Goal: Use online tool/utility: Utilize a website feature to perform a specific function

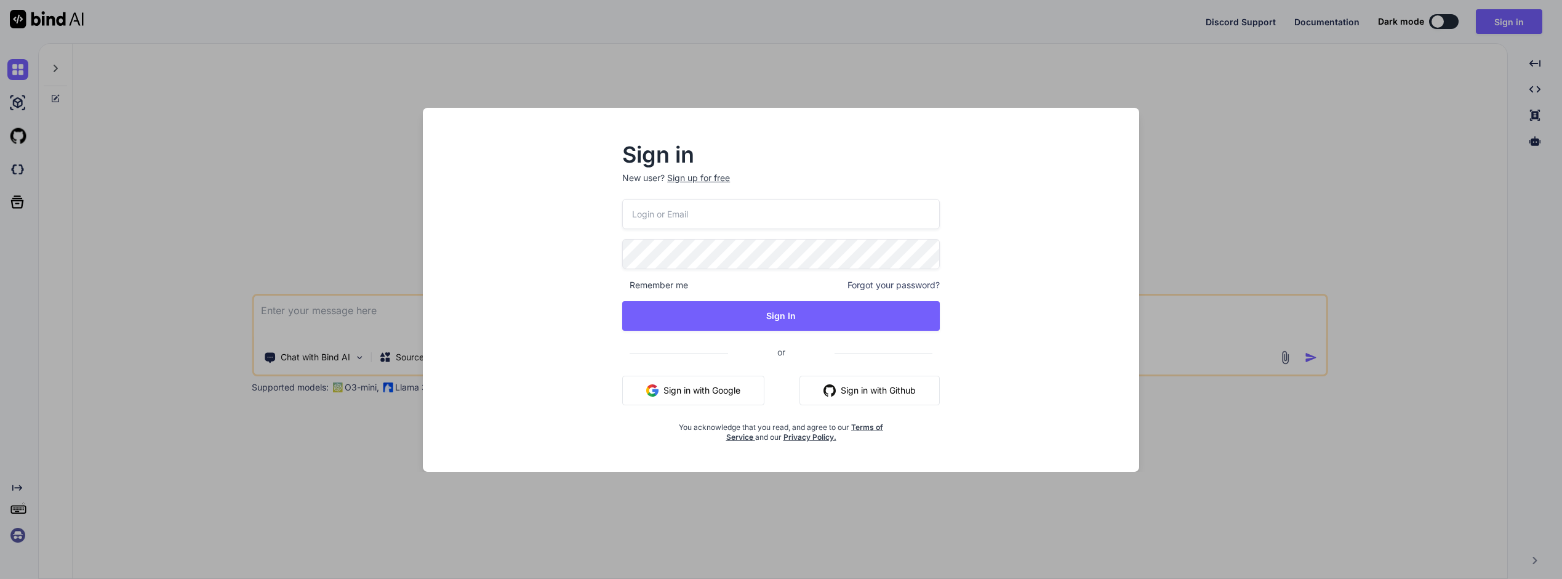
click at [676, 218] on input "email" at bounding box center [781, 214] width 318 height 30
type input "[EMAIL_ADDRESS][DOMAIN_NAME]"
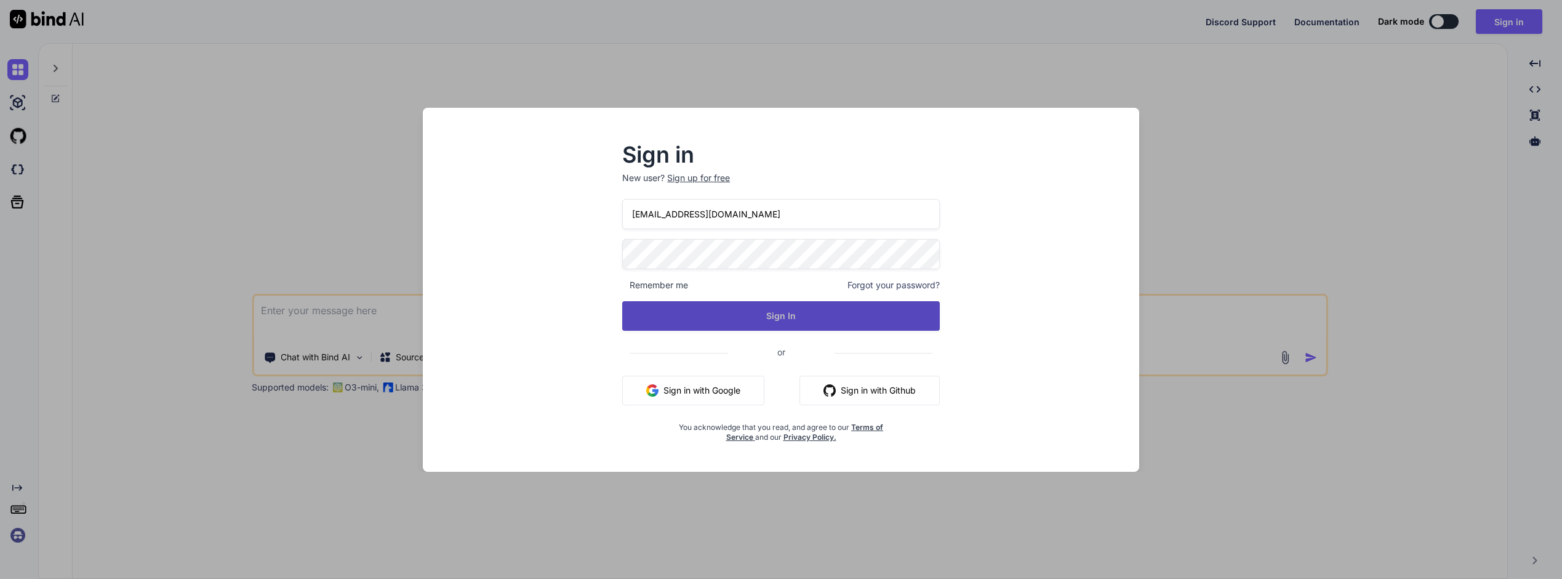
click at [774, 314] on button "Sign In" at bounding box center [781, 316] width 318 height 30
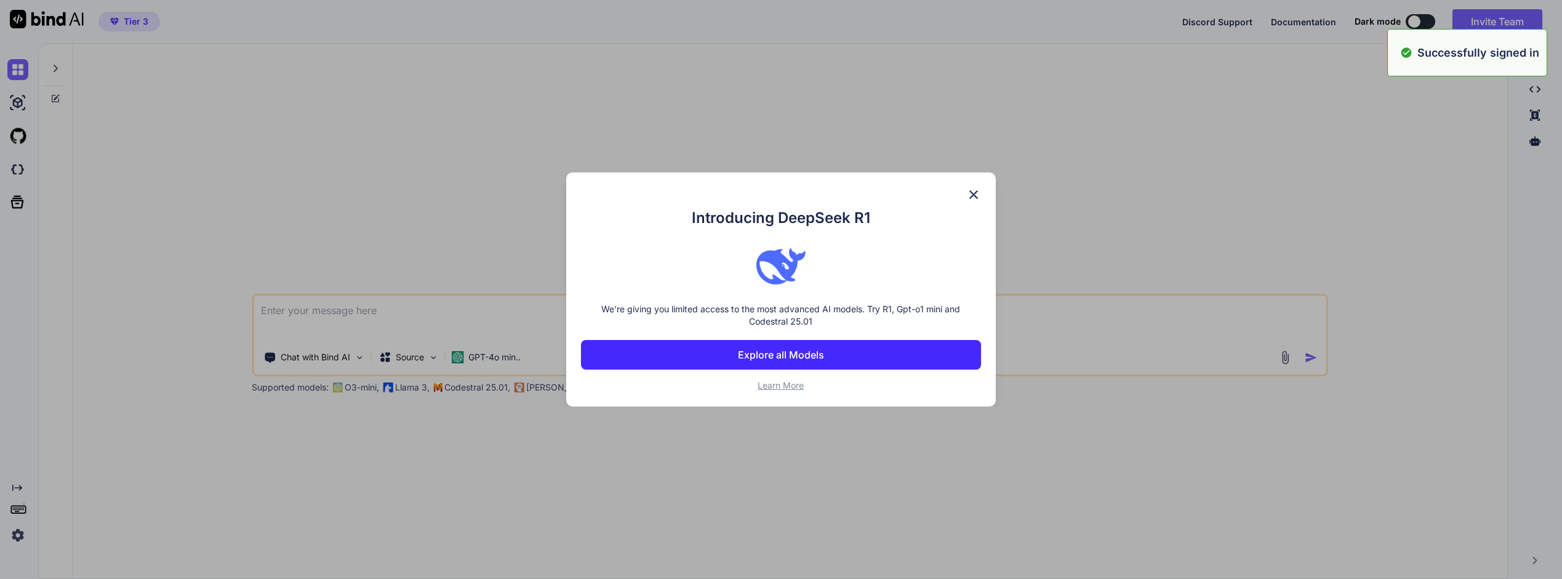
type textarea "x"
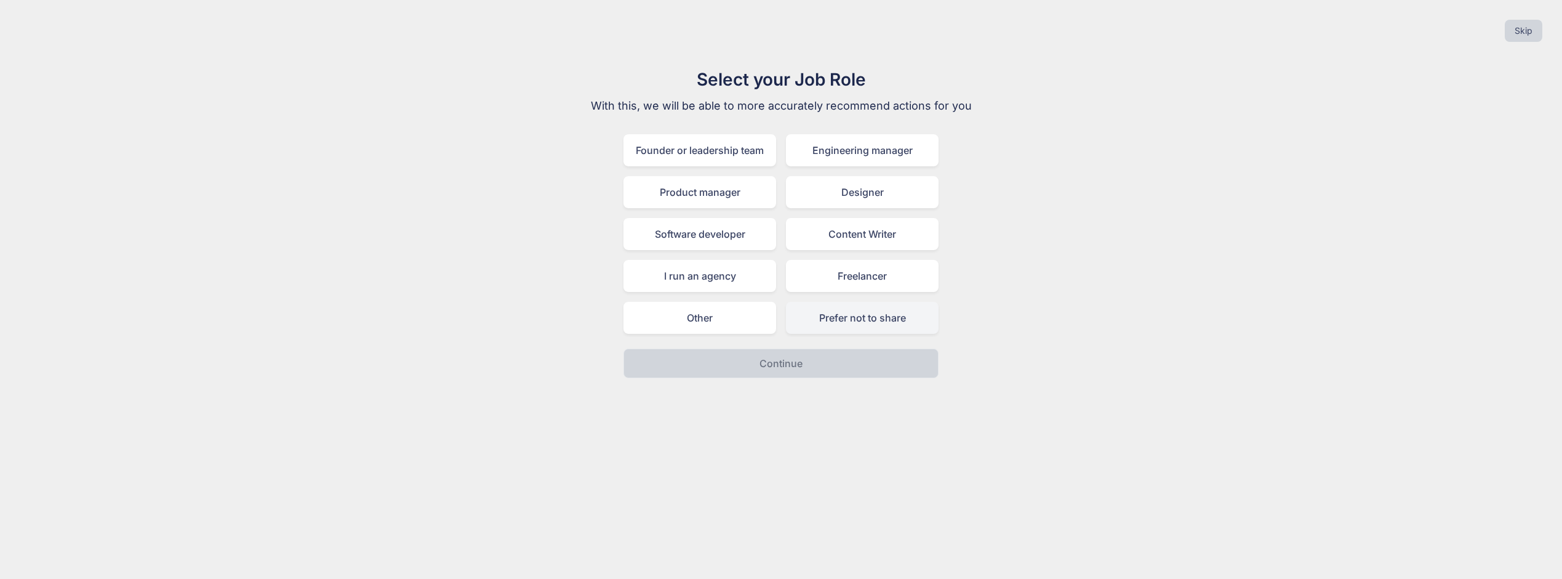
click at [828, 318] on div "Prefer not to share" at bounding box center [862, 318] width 153 height 32
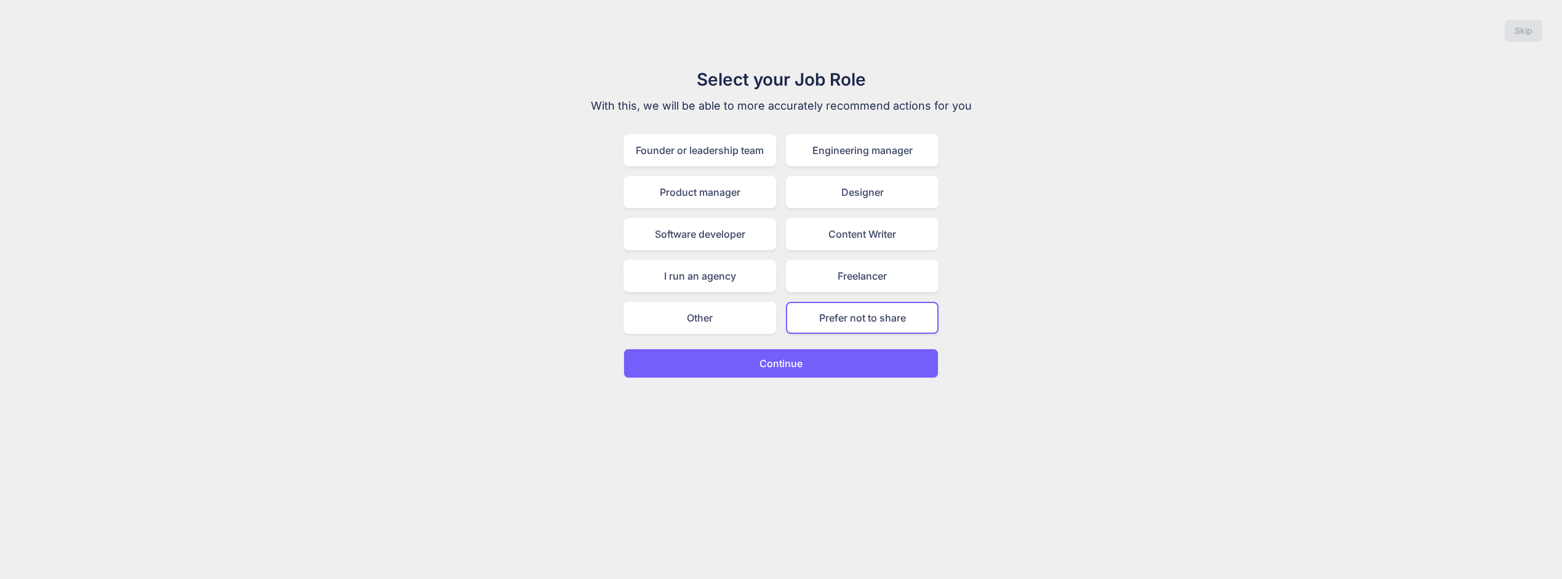
click at [763, 369] on p "Continue" at bounding box center [781, 363] width 43 height 15
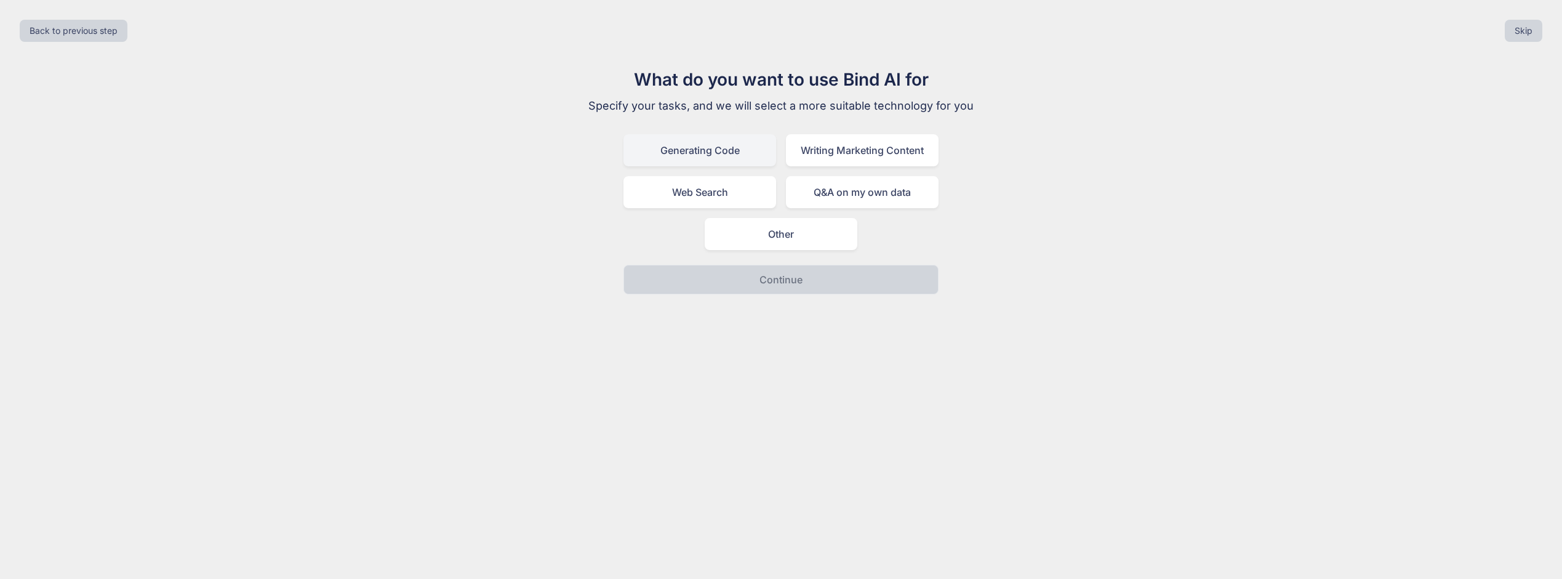
click at [681, 150] on div "Generating Code" at bounding box center [699, 150] width 153 height 32
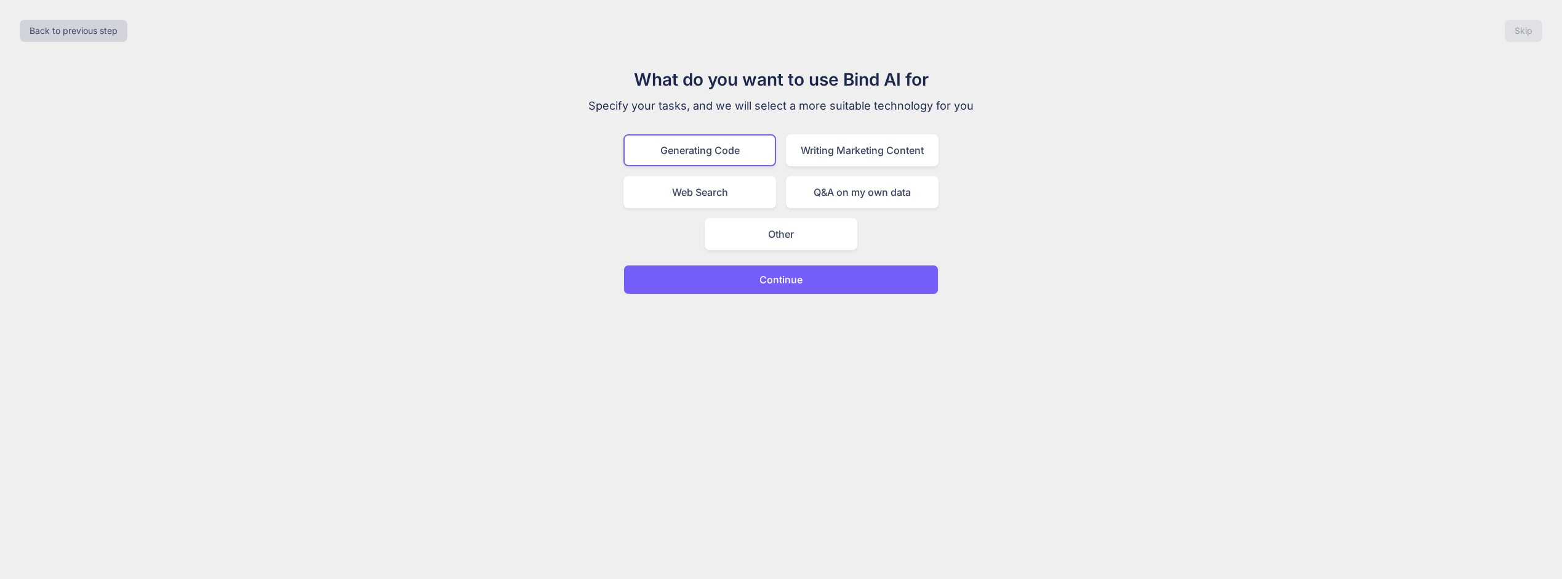
click at [744, 278] on button "Continue" at bounding box center [780, 280] width 315 height 30
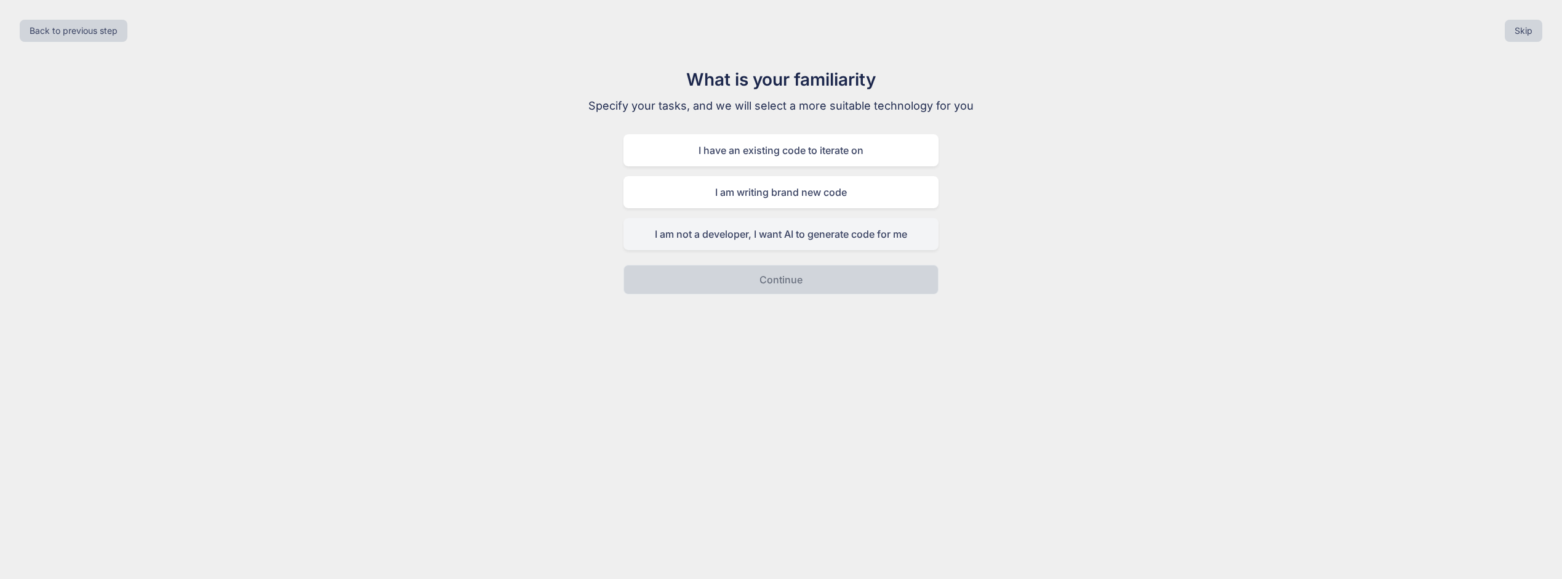
click at [756, 235] on div "I am not a developer, I want AI to generate code for me" at bounding box center [780, 234] width 315 height 32
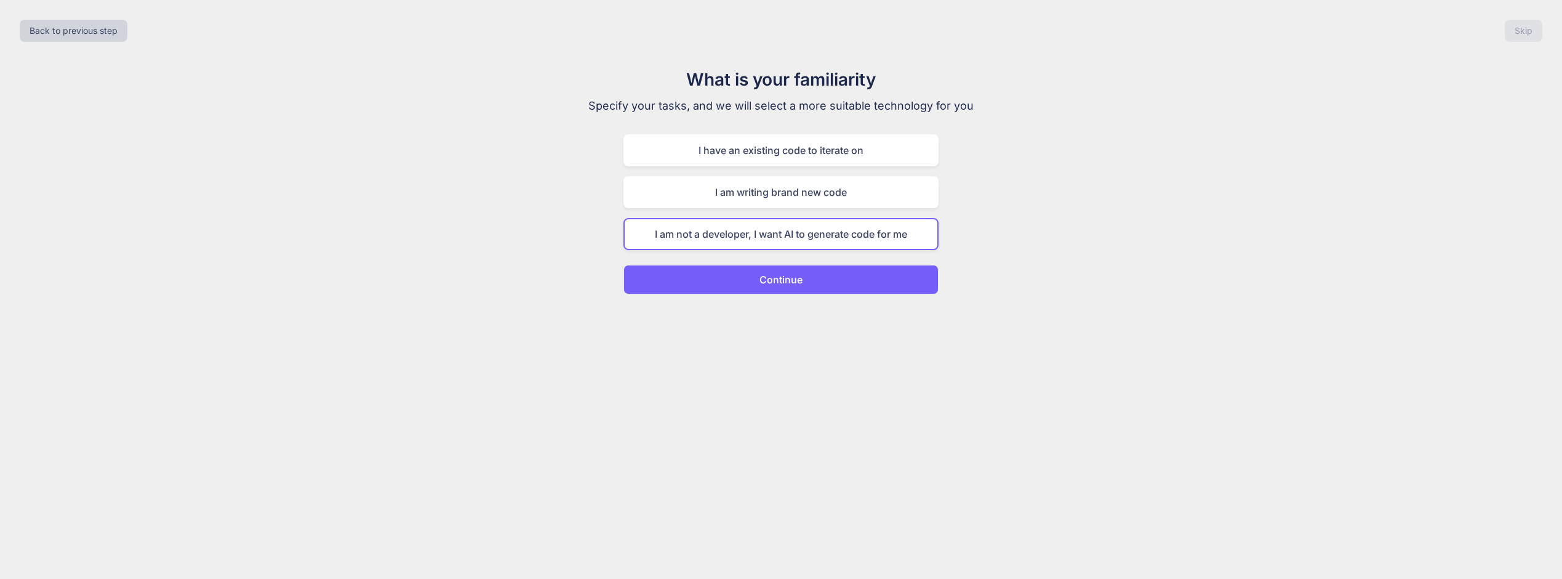
click at [769, 278] on p "Continue" at bounding box center [781, 279] width 43 height 15
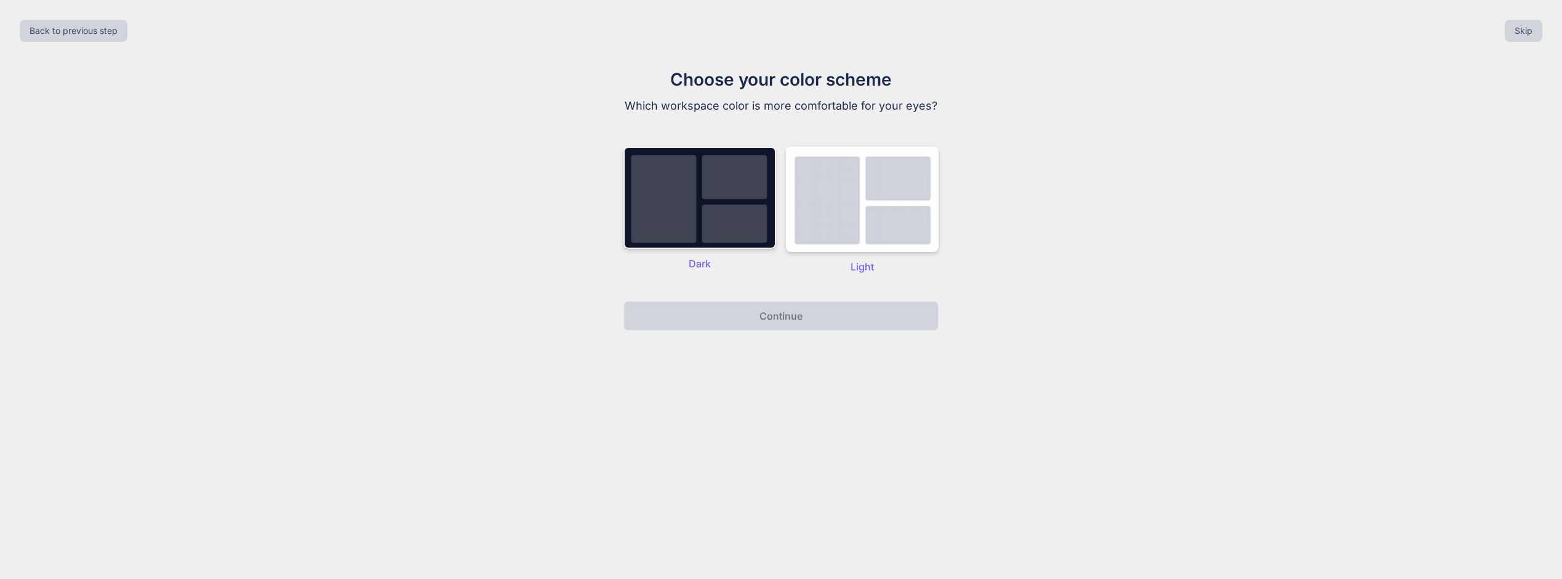
click at [698, 224] on img at bounding box center [699, 197] width 153 height 102
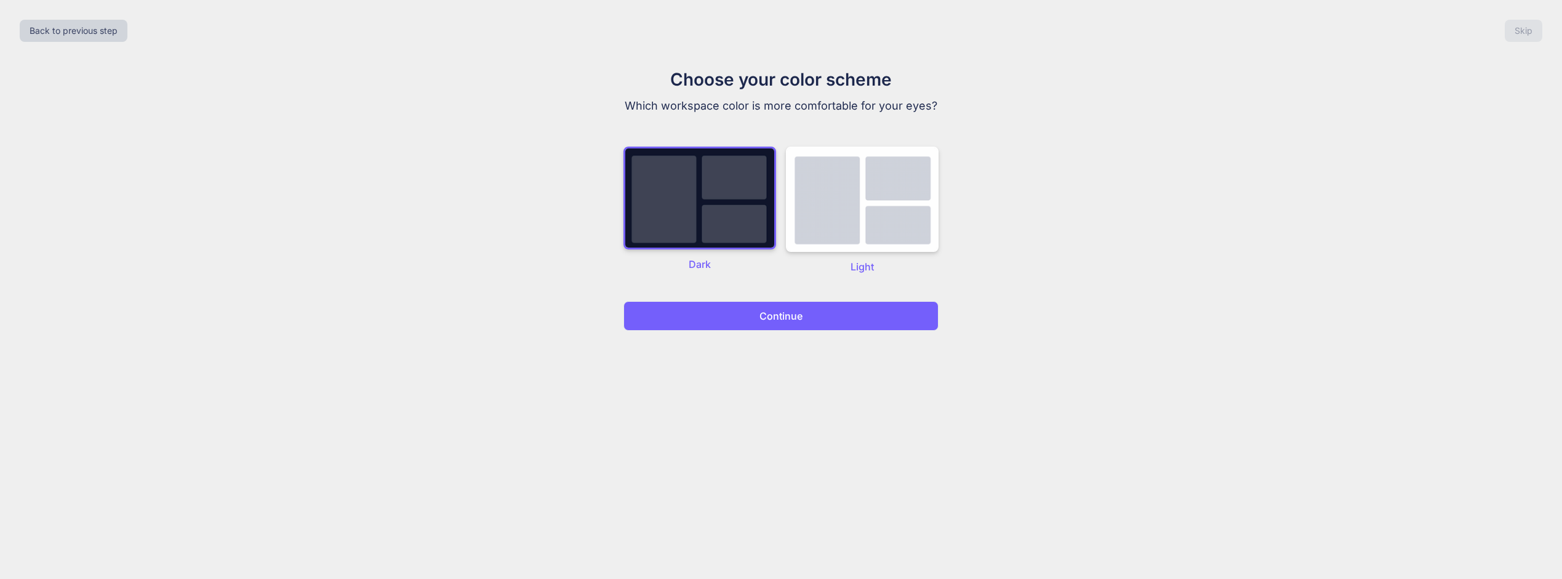
click at [765, 315] on p "Continue" at bounding box center [781, 315] width 43 height 15
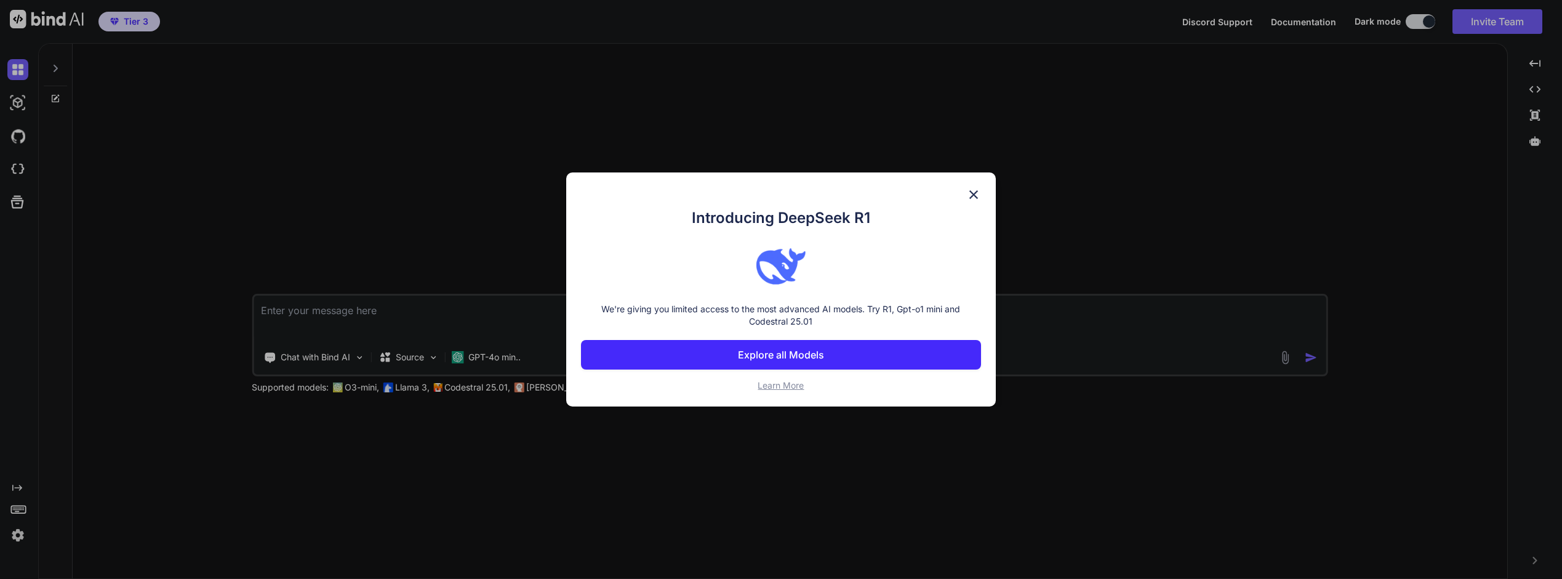
click at [972, 194] on img at bounding box center [973, 194] width 15 height 15
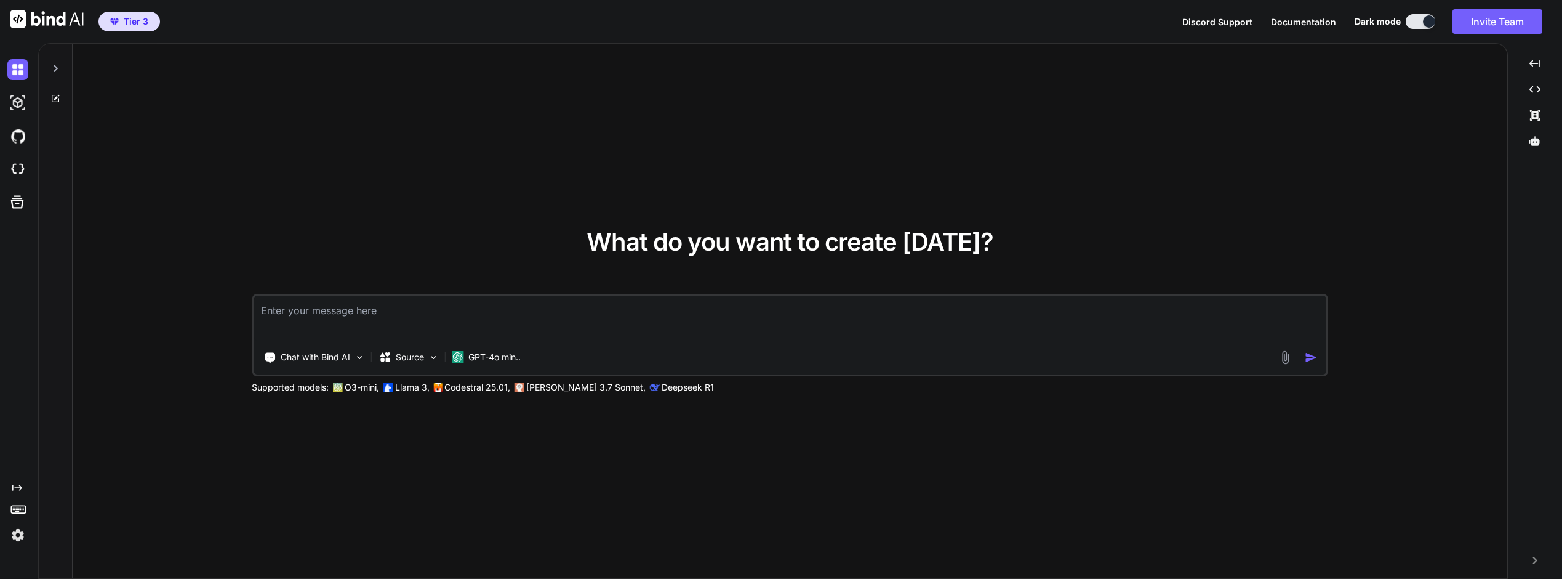
click at [1281, 355] on img at bounding box center [1285, 357] width 14 height 14
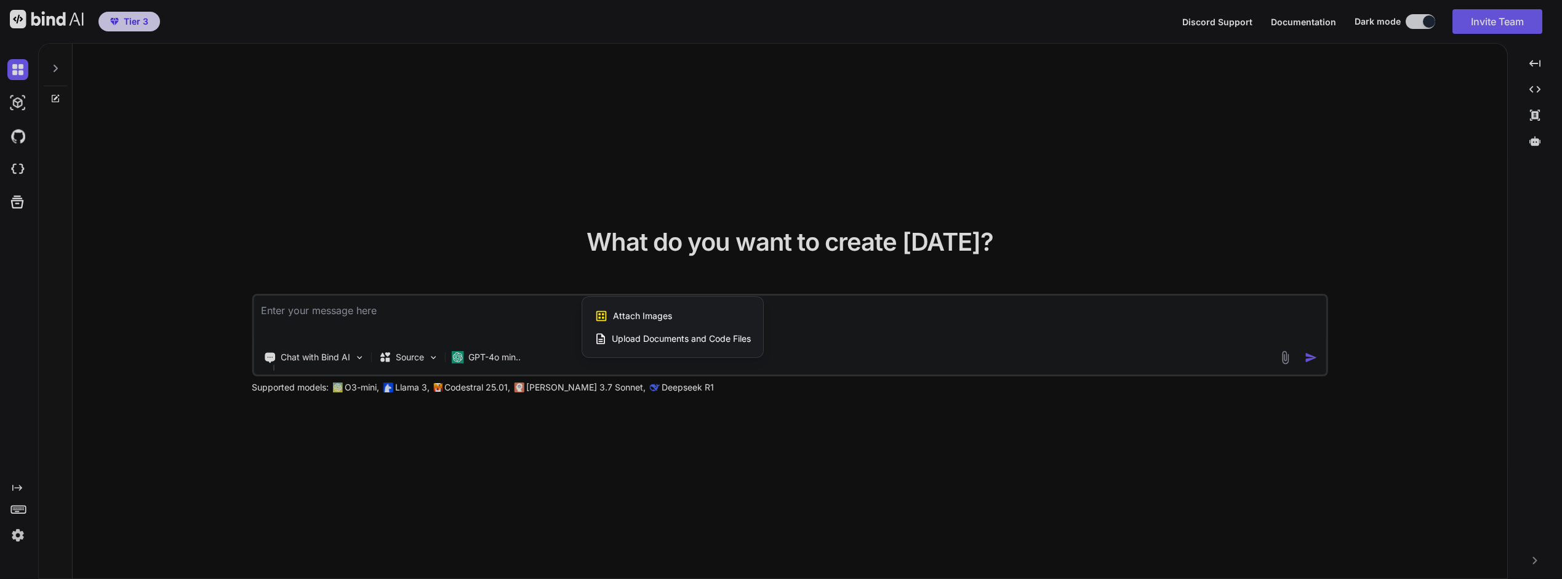
click at [640, 336] on span "Upload Documents and Code Files" at bounding box center [681, 338] width 139 height 12
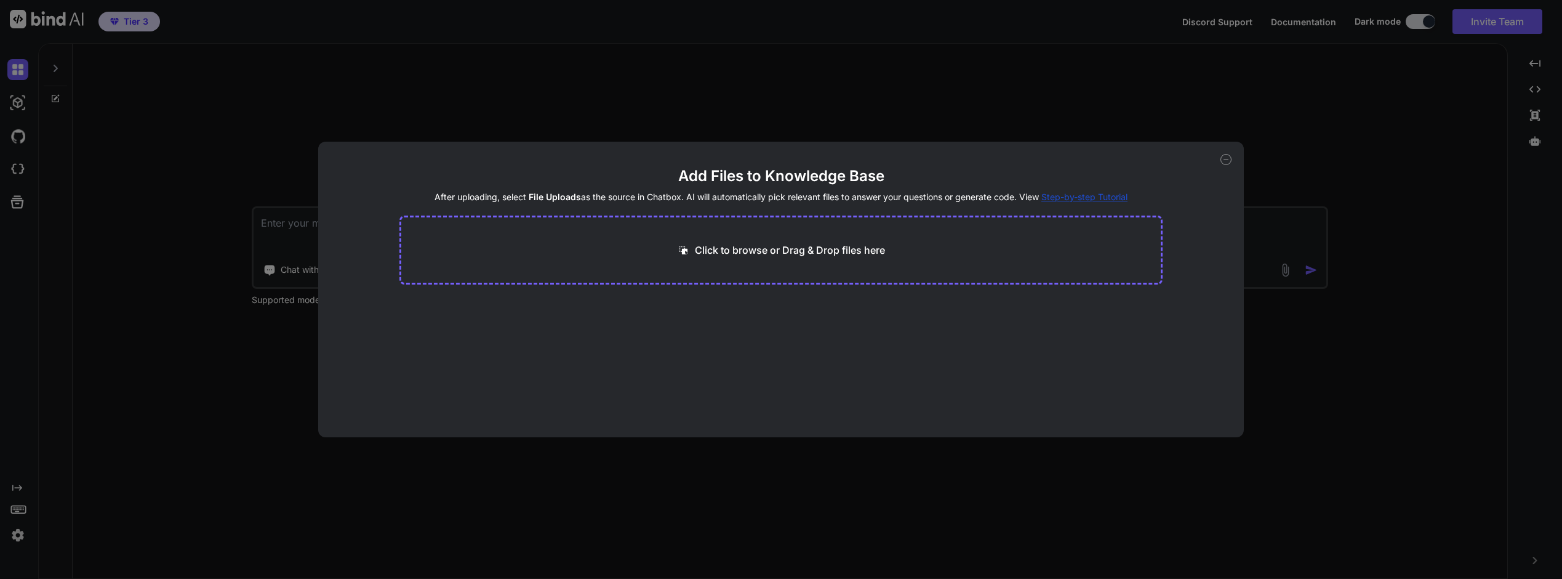
click at [760, 246] on p "Click to browse or Drag & Drop files here" at bounding box center [790, 249] width 190 height 15
click at [737, 252] on p "Click to browse or Drag & Drop files here" at bounding box center [790, 249] width 190 height 15
click at [714, 249] on p "Click to browse or Drag & Drop files here" at bounding box center [790, 249] width 190 height 15
click at [769, 246] on p "Click to browse or Drag & Drop files here" at bounding box center [790, 249] width 190 height 15
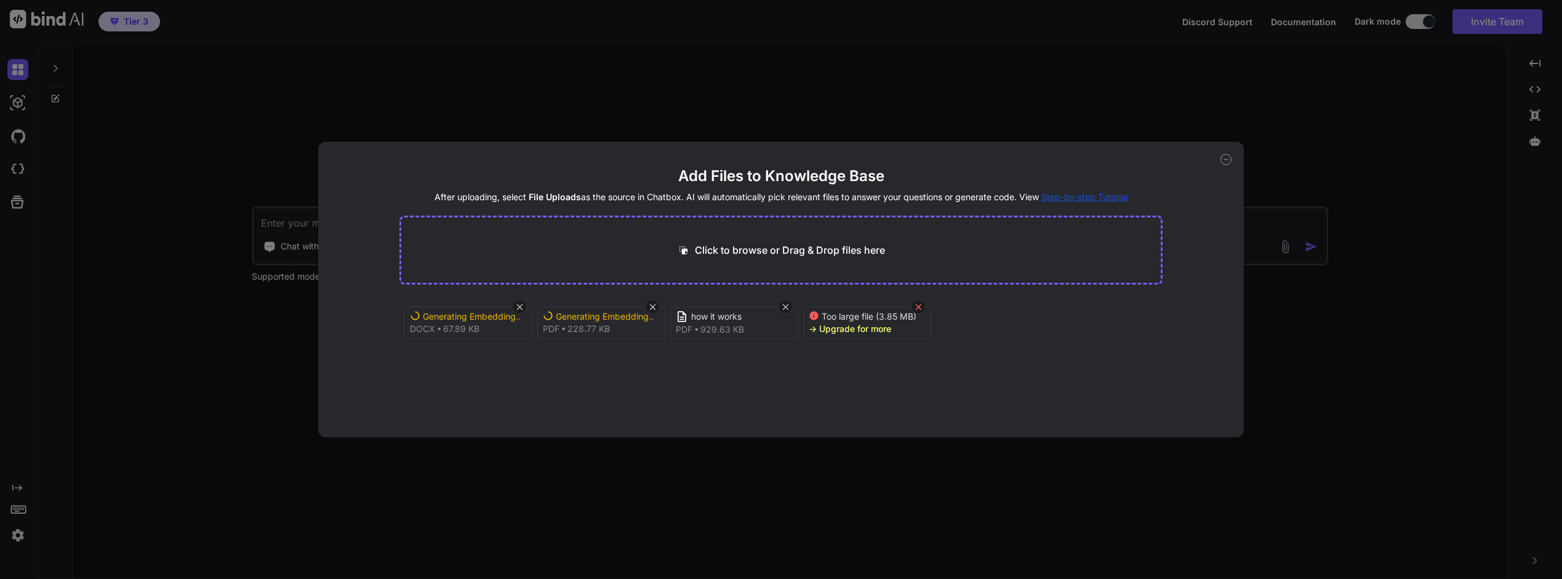
click at [918, 310] on icon at bounding box center [918, 307] width 10 height 10
click at [742, 251] on p "Click to browse or Drag & Drop files here" at bounding box center [790, 249] width 190 height 15
type input "C:\fakepath\Pledge Controls.docx"
click at [654, 307] on icon at bounding box center [652, 306] width 6 height 6
click at [516, 308] on icon at bounding box center [520, 307] width 10 height 10
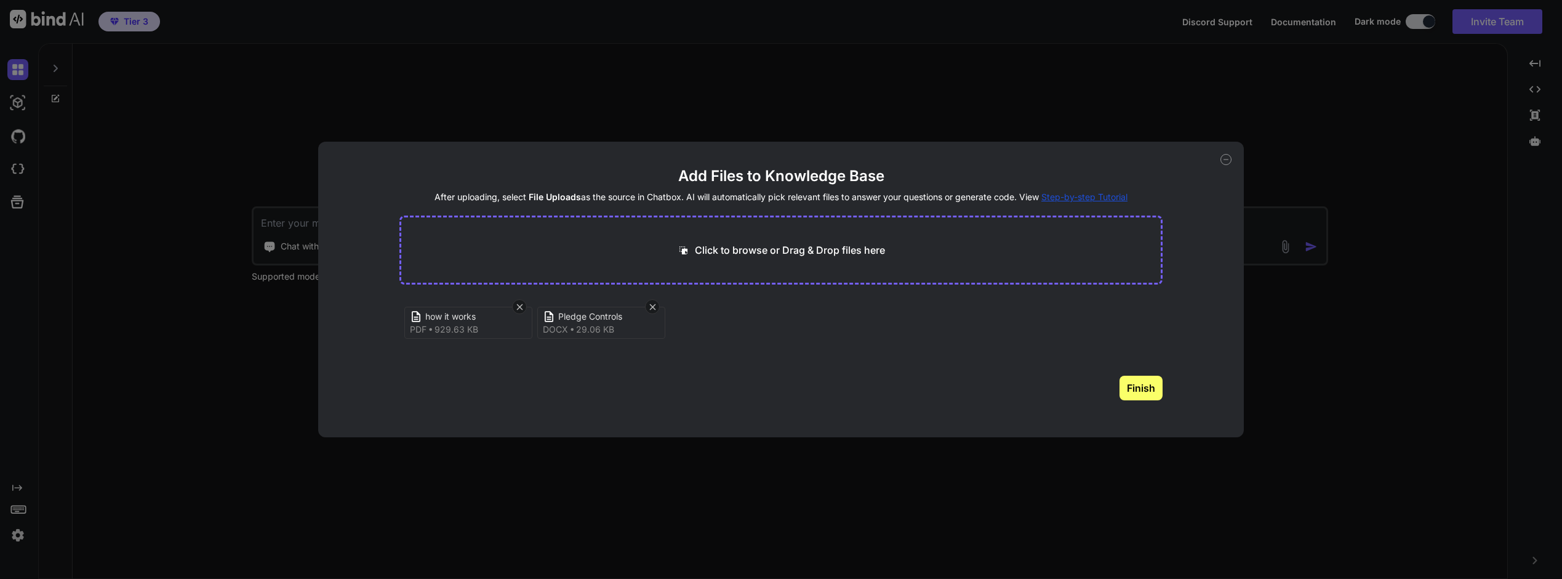
click at [734, 246] on p "Click to browse or Drag & Drop files here" at bounding box center [790, 249] width 190 height 15
click at [771, 254] on p "Click to browse or Drag & Drop files here" at bounding box center [790, 249] width 190 height 15
click at [745, 244] on p "Click to browse or Drag & Drop files here" at bounding box center [790, 249] width 190 height 15
click at [918, 308] on icon at bounding box center [918, 306] width 6 height 6
click at [758, 250] on p "Click to browse or Drag & Drop files here" at bounding box center [790, 249] width 190 height 15
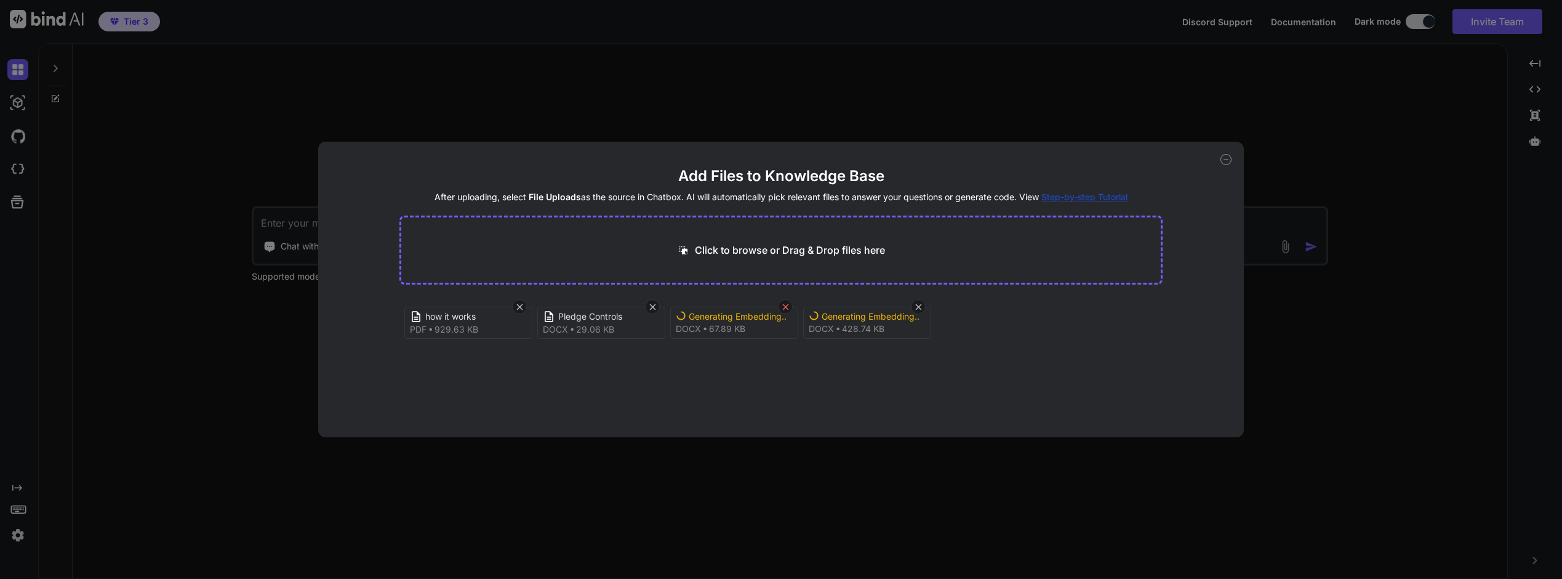
click at [785, 310] on icon at bounding box center [785, 307] width 10 height 10
click at [787, 308] on icon at bounding box center [785, 306] width 6 height 6
click at [1153, 391] on button "Finish" at bounding box center [1141, 387] width 43 height 25
click at [811, 254] on p "Click to browse or Drag & Drop files here" at bounding box center [790, 249] width 190 height 15
type input "C:\fakepath\Bid_Bonanza_Master_Design_Specification_v1.0.docx"
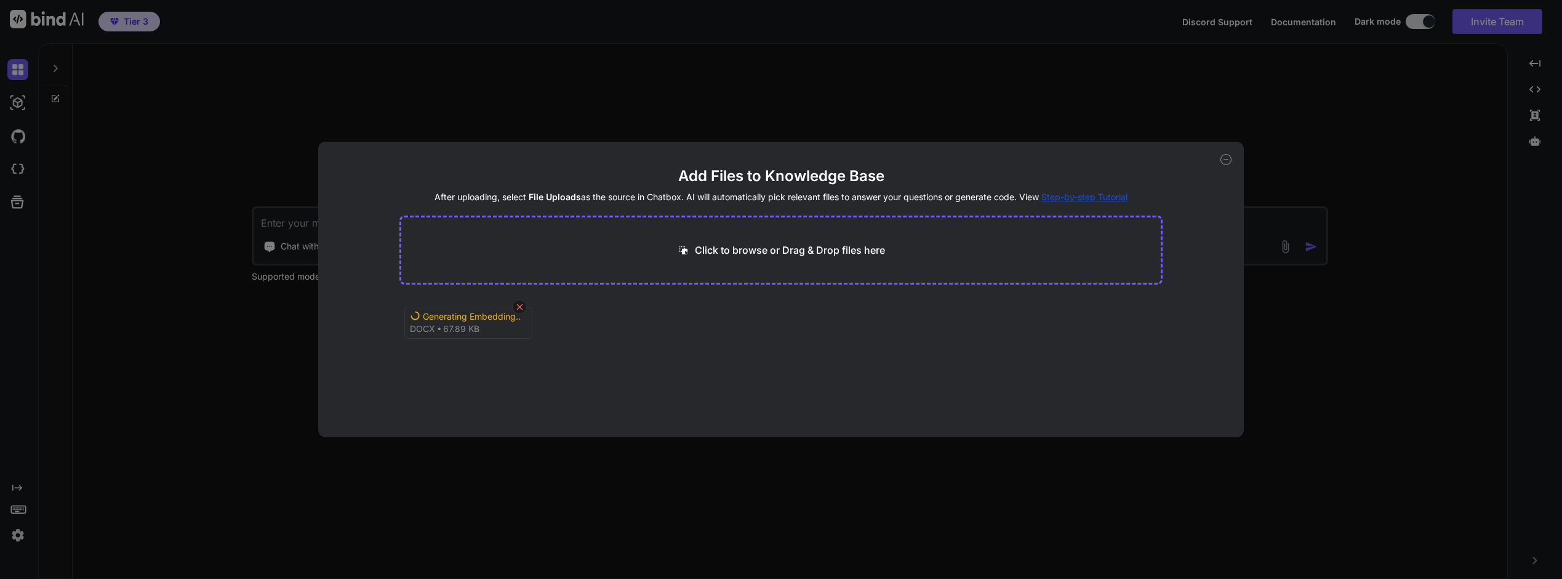
click at [520, 307] on icon at bounding box center [519, 306] width 6 height 6
click at [1227, 159] on icon at bounding box center [1226, 159] width 4 height 0
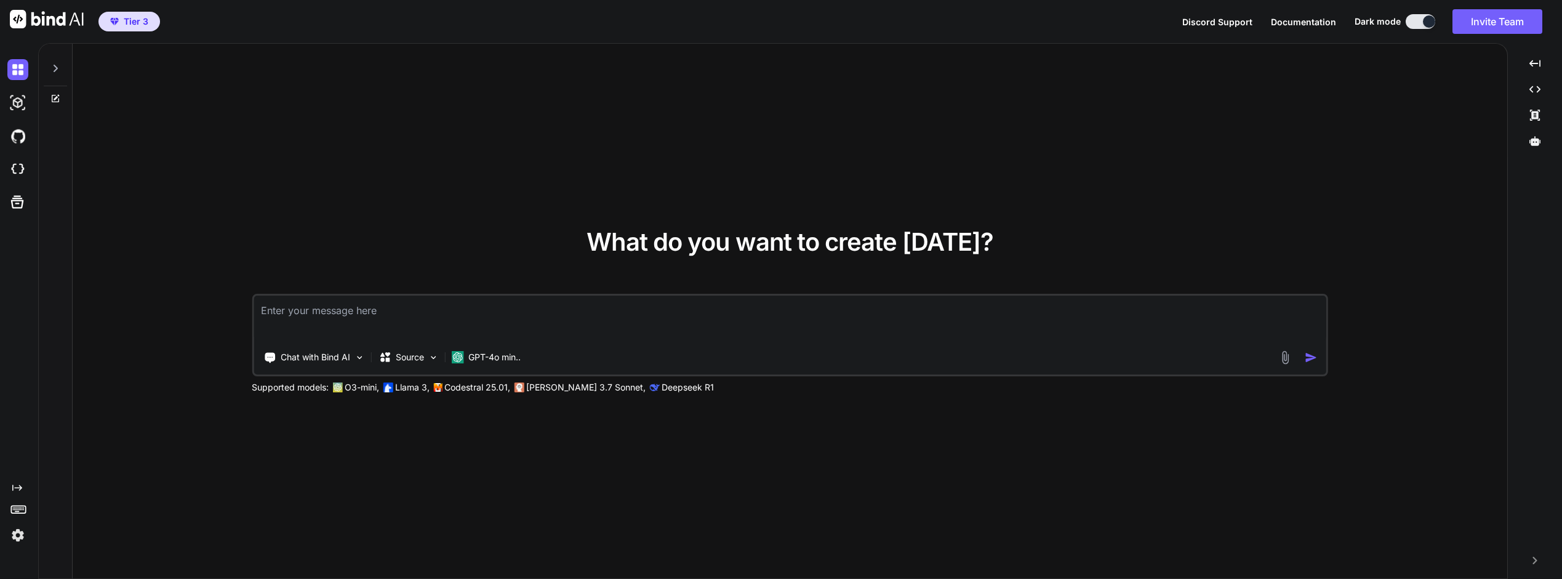
paste textarea "Lor. I dol’s amet co adip el sedd eiu’te incidid utl, etd magn al enim AdmiNIM……"
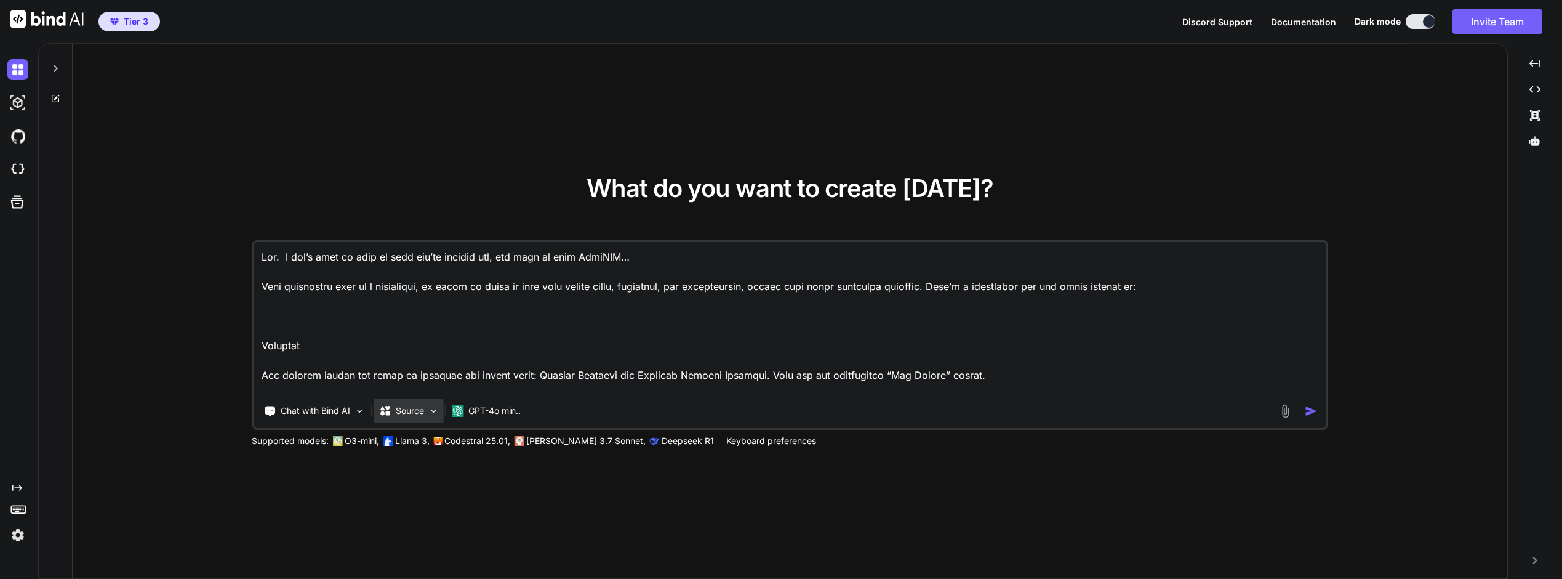
scroll to position [695, 0]
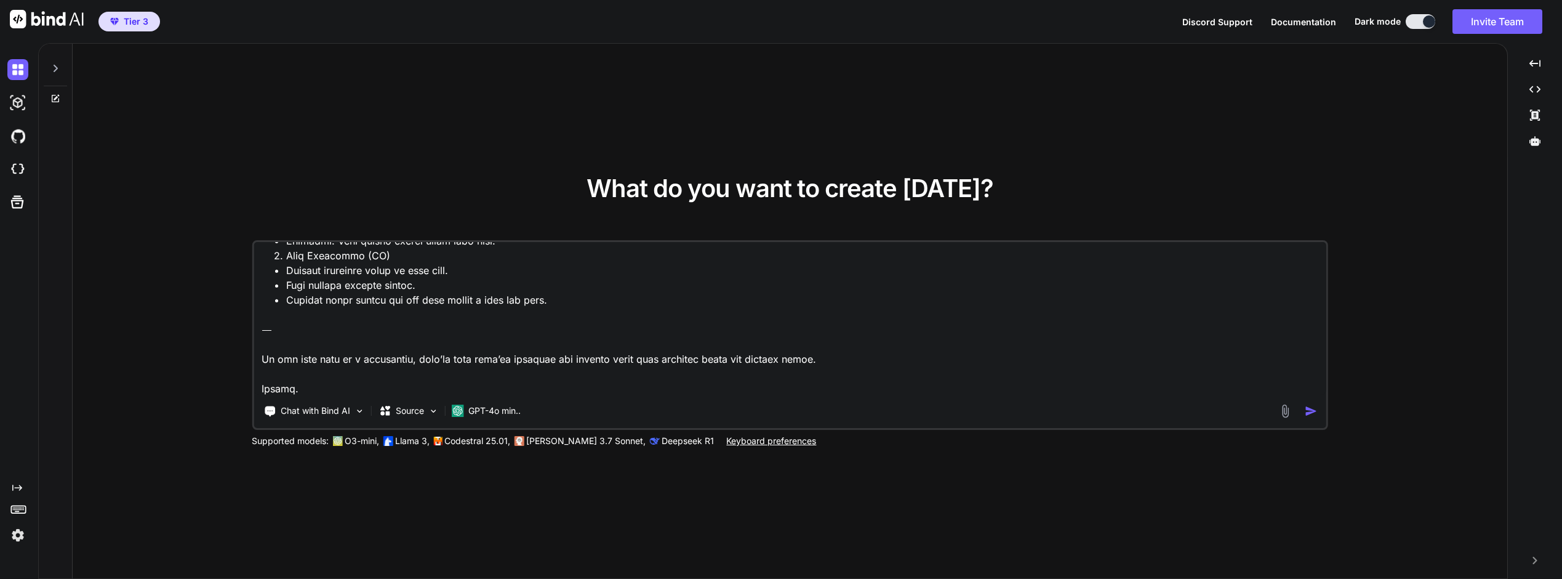
drag, startPoint x: 321, startPoint y: 387, endPoint x: 258, endPoint y: 343, distance: 77.0
click at [258, 343] on textarea at bounding box center [790, 318] width 1073 height 153
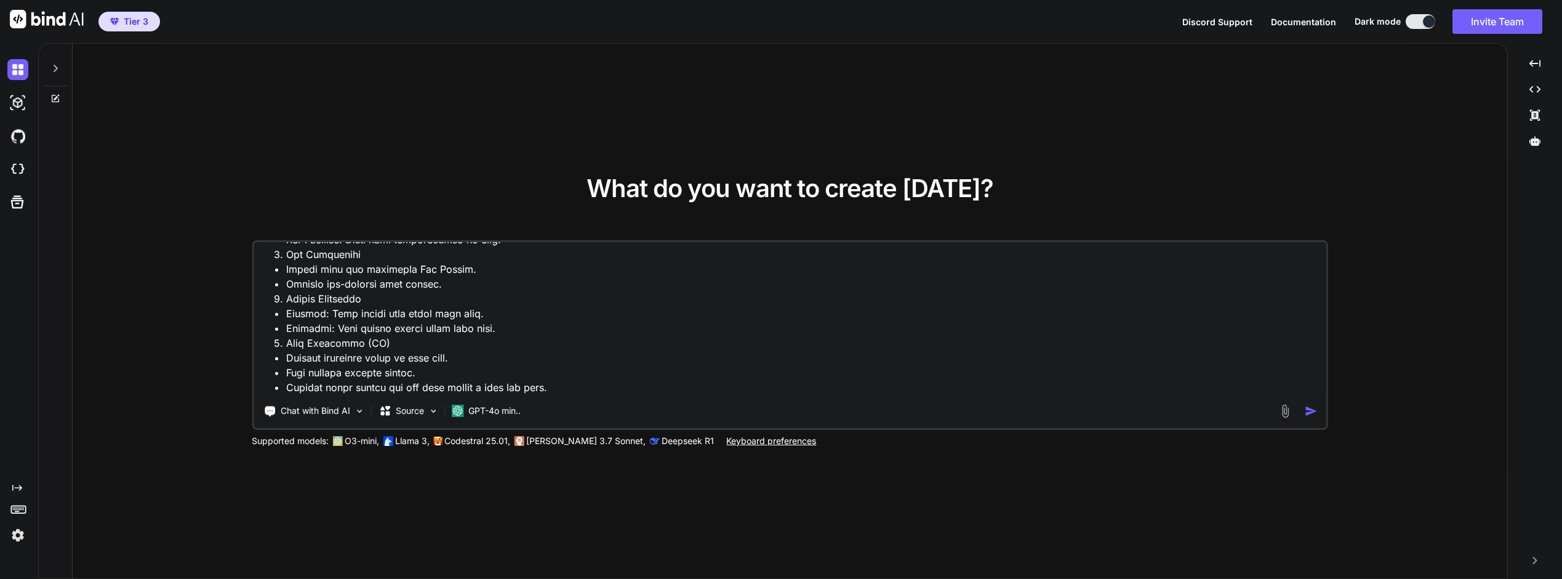
scroll to position [623, 0]
type textarea "Lor. I dol’s amet co adip el sedd eiu’te incidid utl, etd magn al enim AdmiNIM……"
click at [1308, 412] on img "button" at bounding box center [1311, 410] width 13 height 13
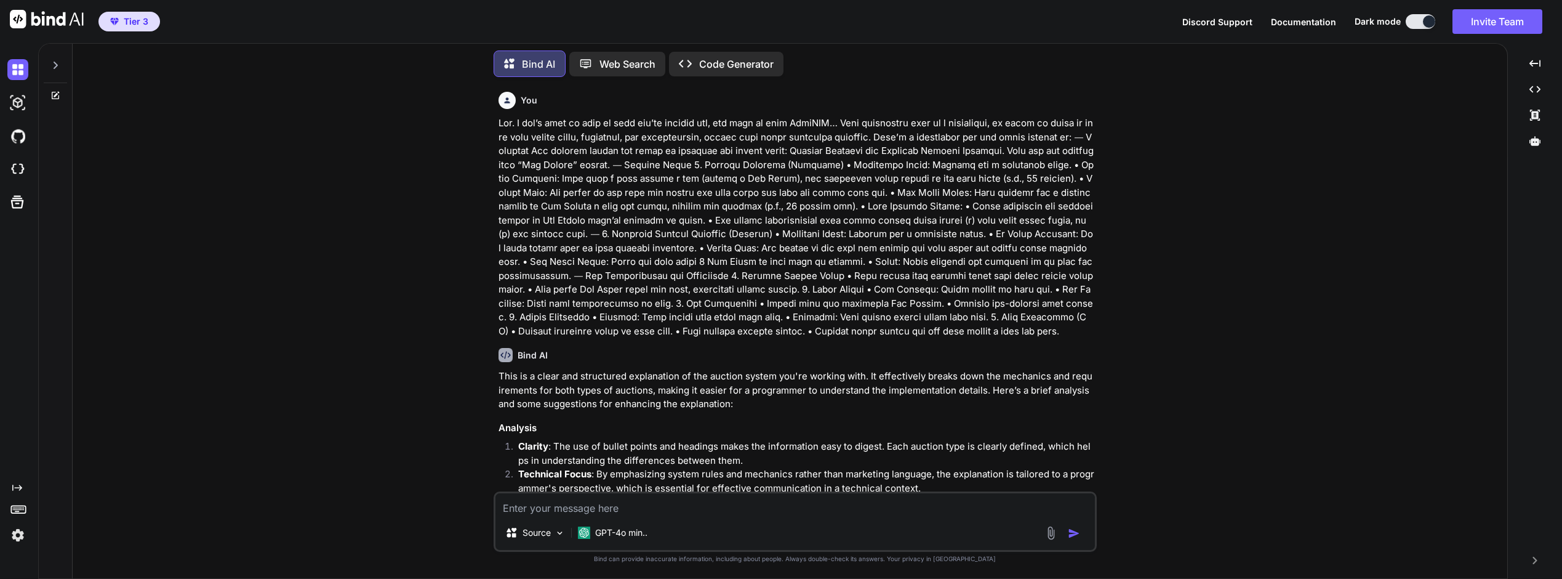
click at [708, 58] on p "Code Generator" at bounding box center [736, 64] width 74 height 15
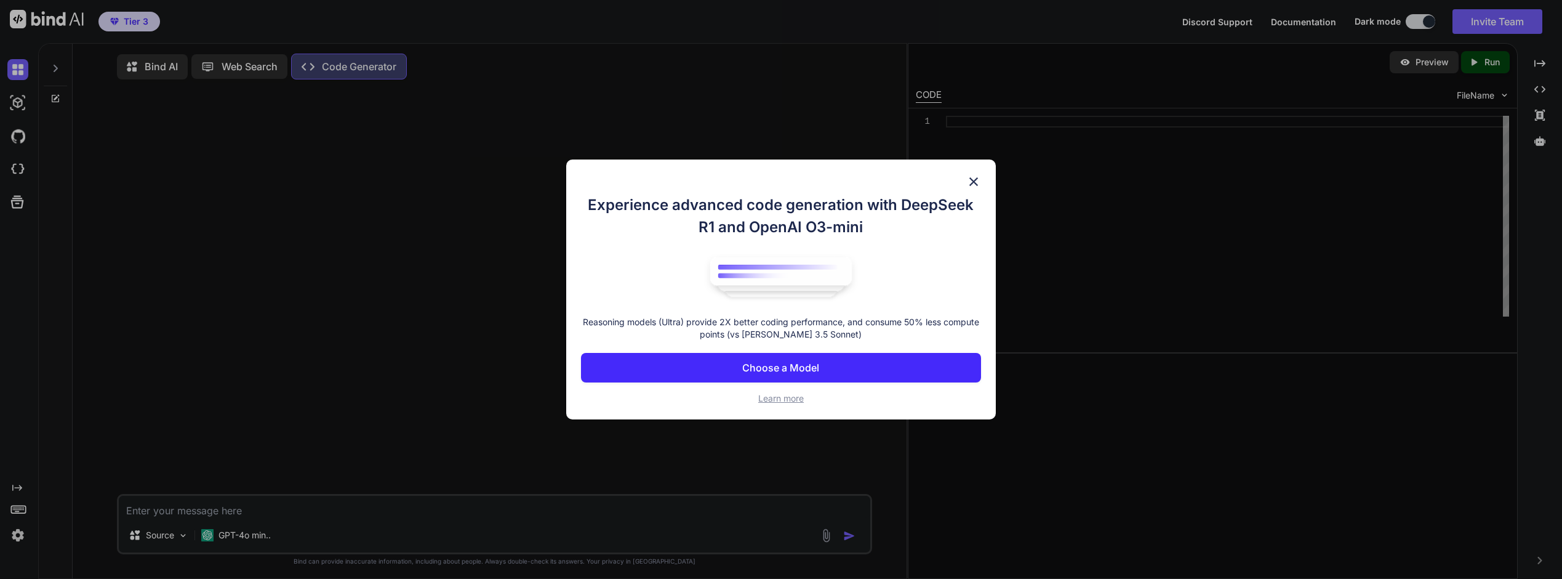
click at [974, 181] on img at bounding box center [973, 181] width 15 height 15
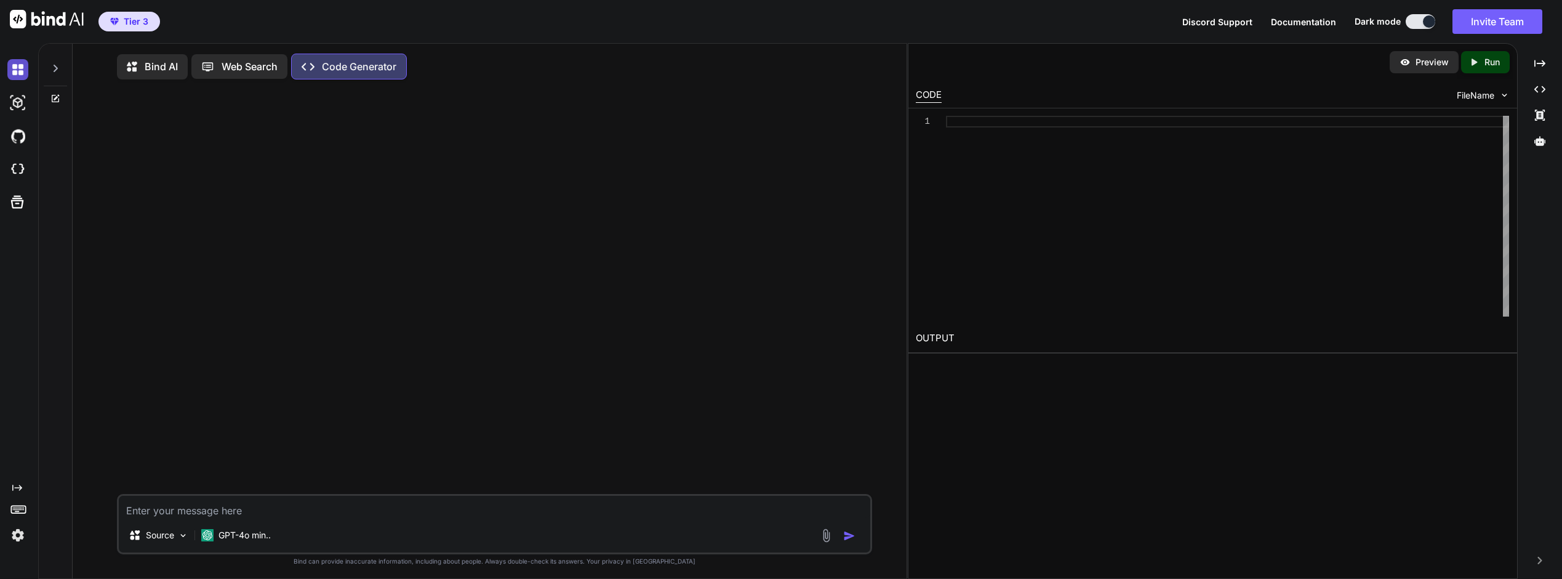
click at [17, 71] on img at bounding box center [17, 69] width 21 height 21
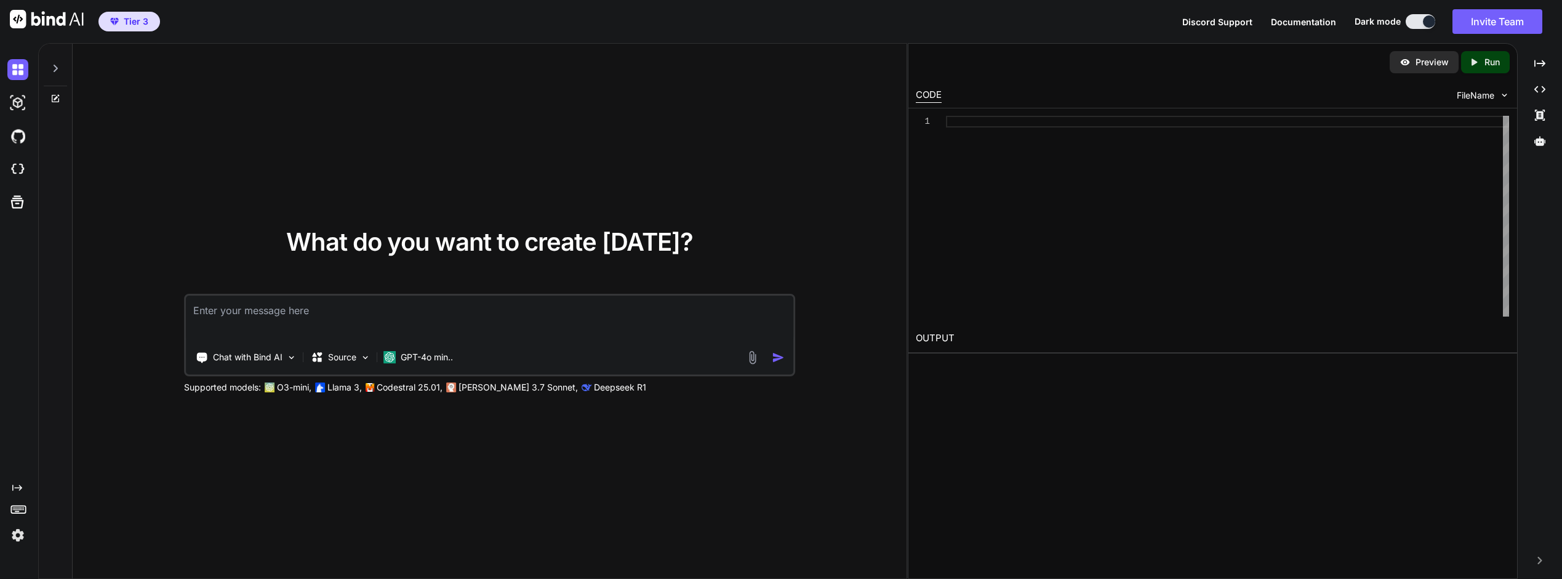
click at [255, 316] on textarea at bounding box center [489, 318] width 607 height 46
type textarea "I want to build an App"
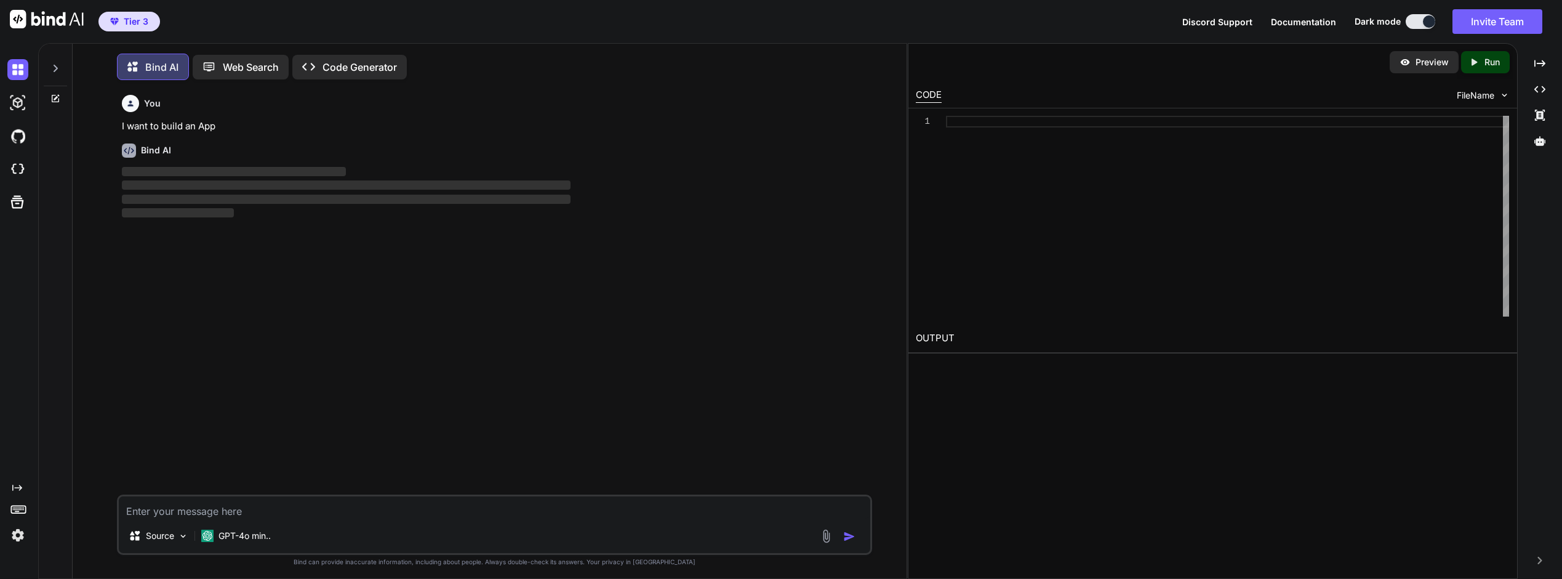
scroll to position [6, 0]
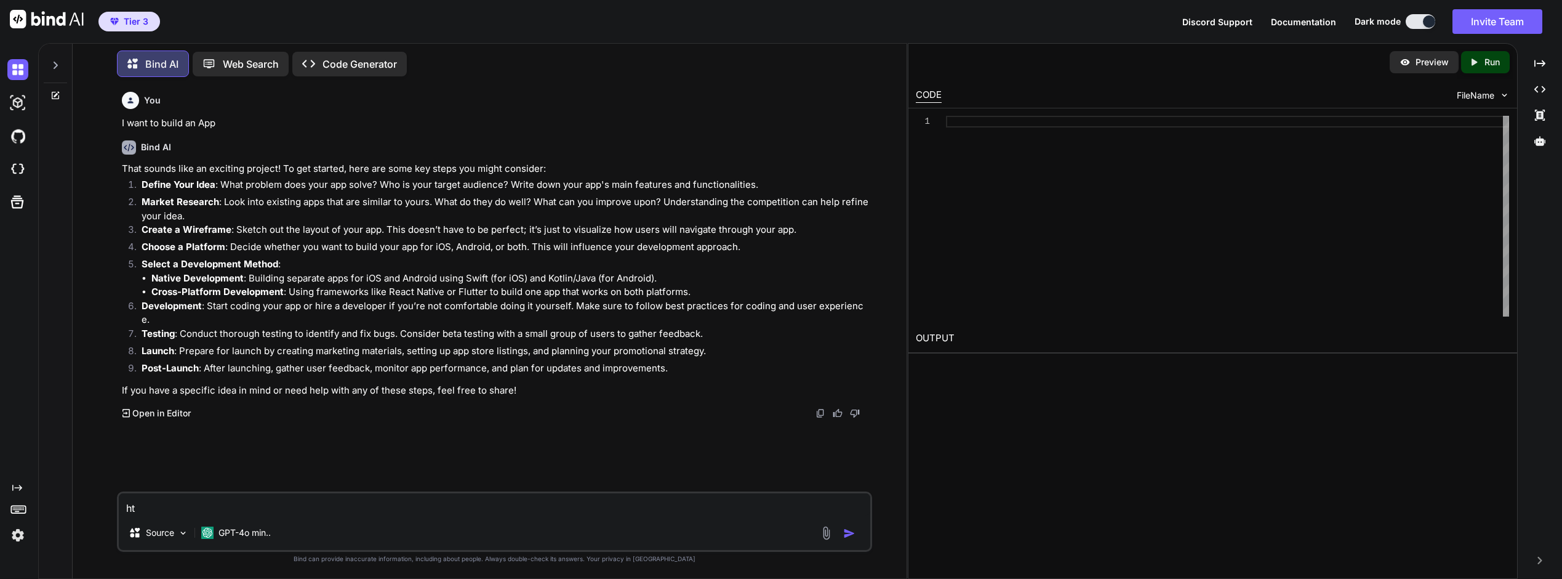
type textarea "h"
paste textarea "Lor. I dol’s amet co adip el sedd eiu’te incidid utl, etd magn al enim AdmiNIM……"
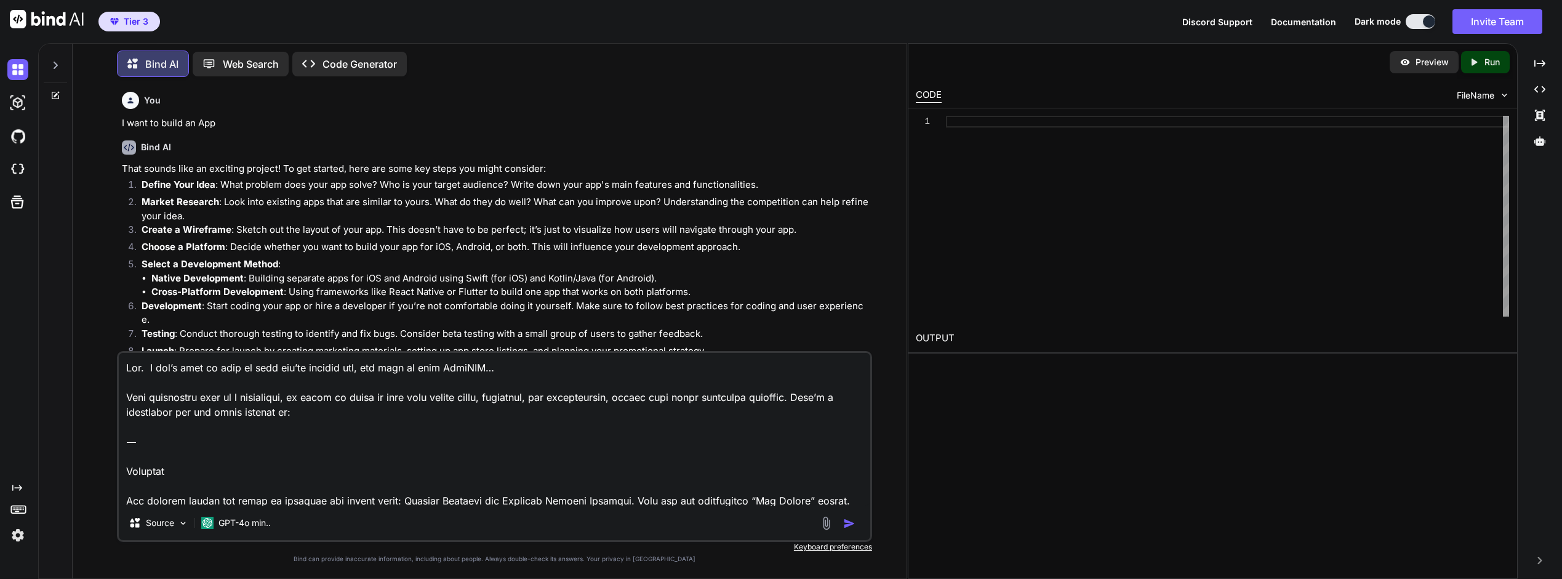
scroll to position [724, 0]
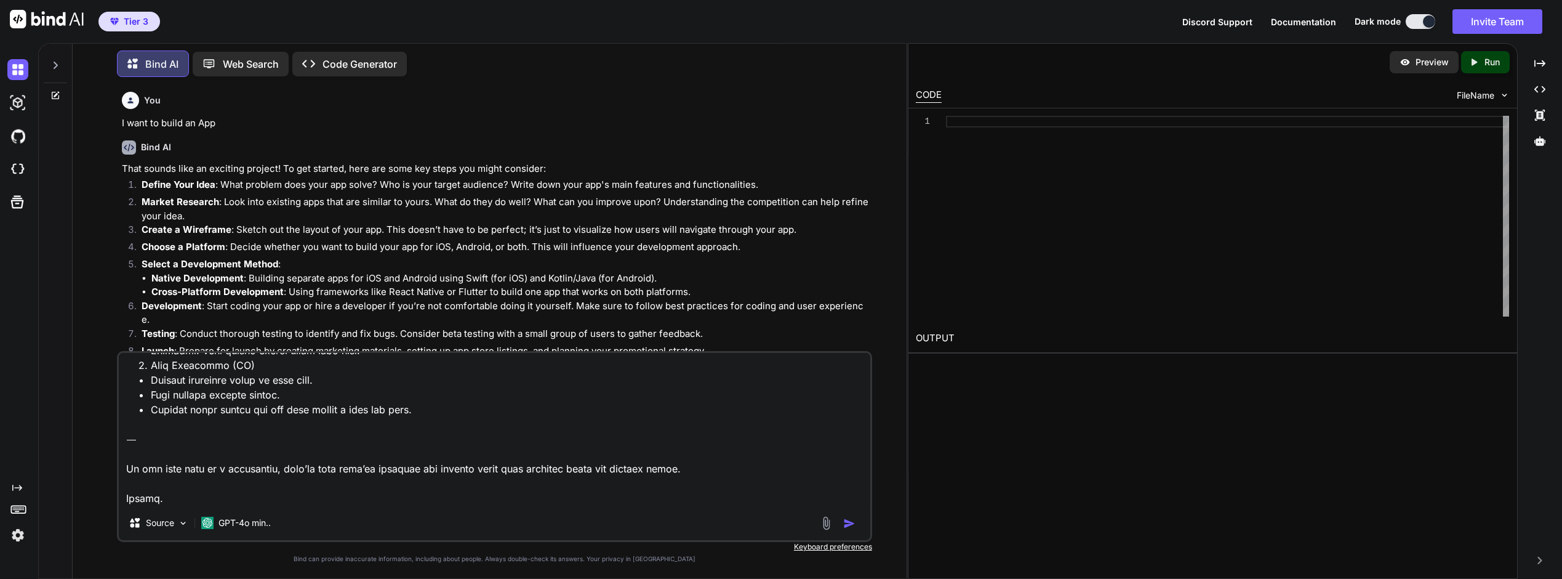
type textarea "Lor. I dol’s amet co adip el sedd eiu’te incidid utl, etd magn al enim AdmiNIM……"
click at [851, 526] on img "button" at bounding box center [849, 523] width 12 height 12
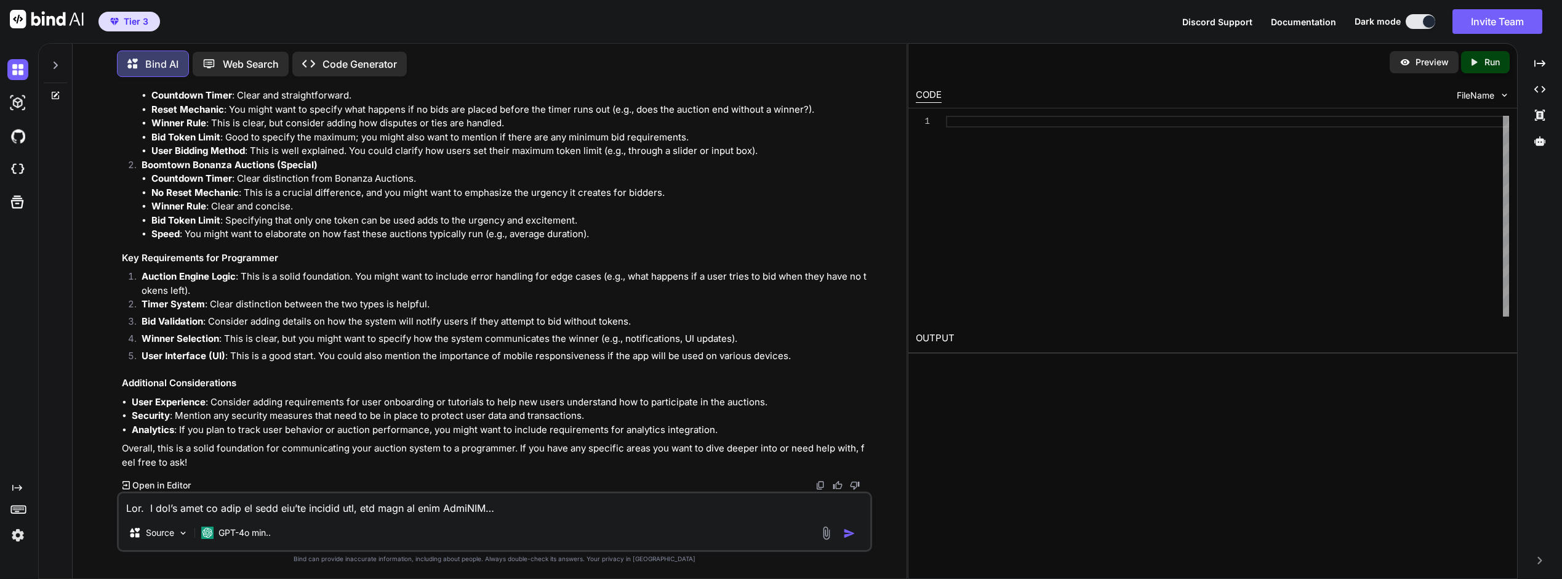
scroll to position [687, 0]
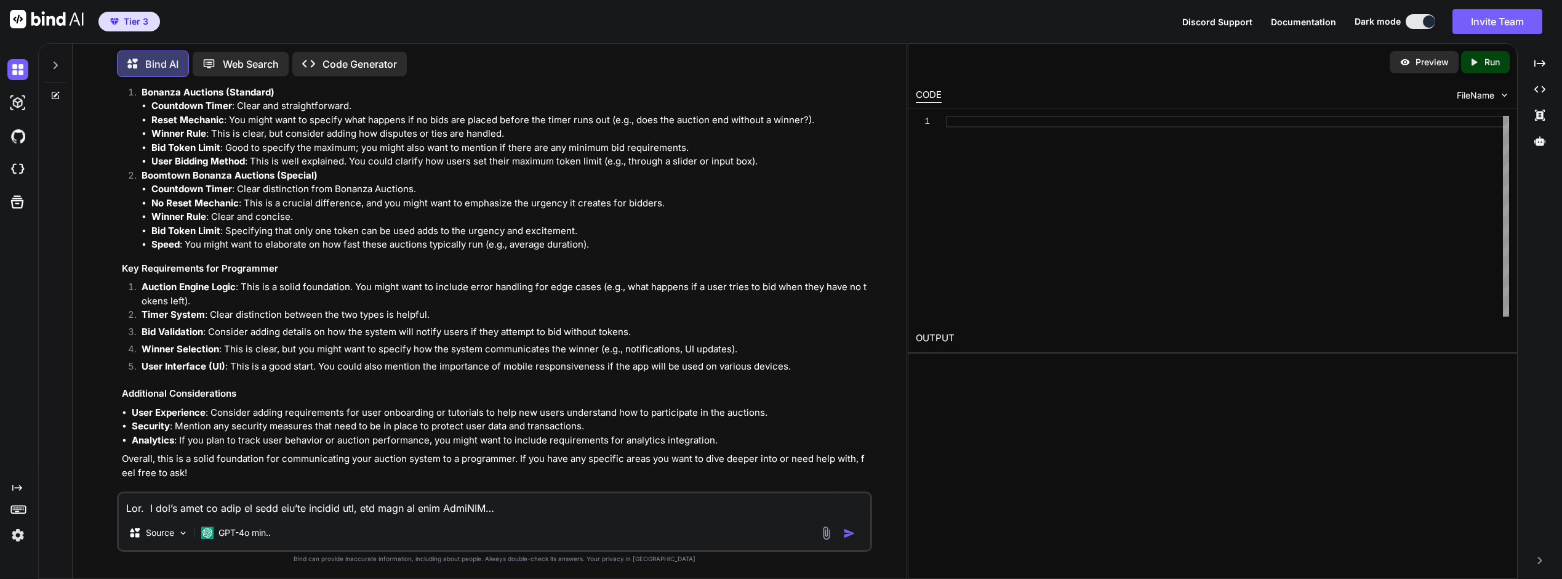
click at [236, 503] on textarea at bounding box center [495, 504] width 752 height 22
type textarea "build it"
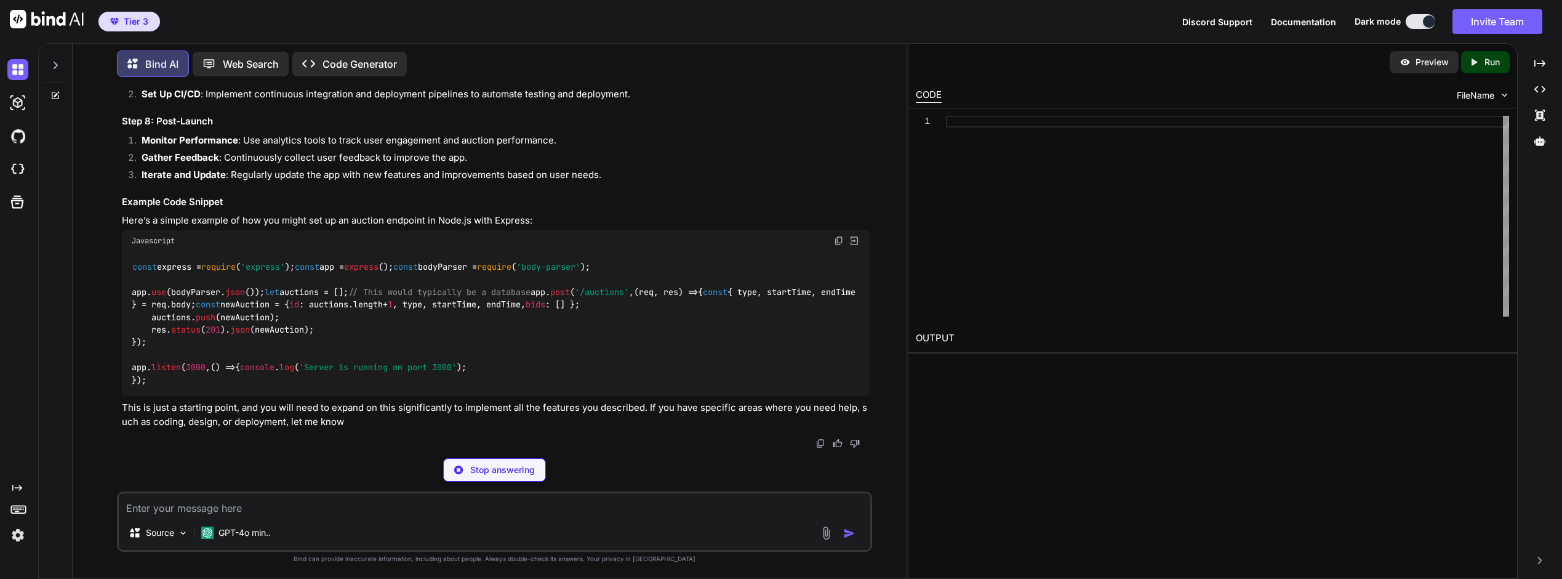
scroll to position [1861, 0]
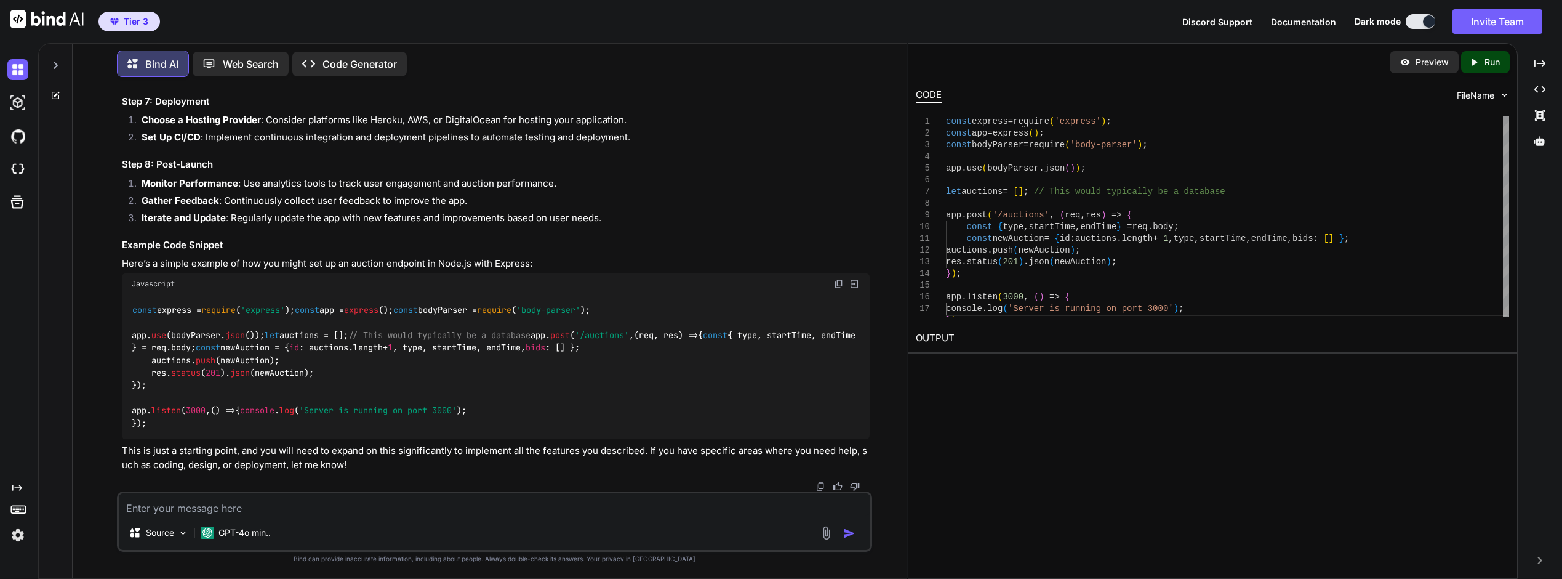
click at [194, 503] on textarea at bounding box center [495, 504] width 752 height 22
type textarea "you are the expert. you build and code the App"
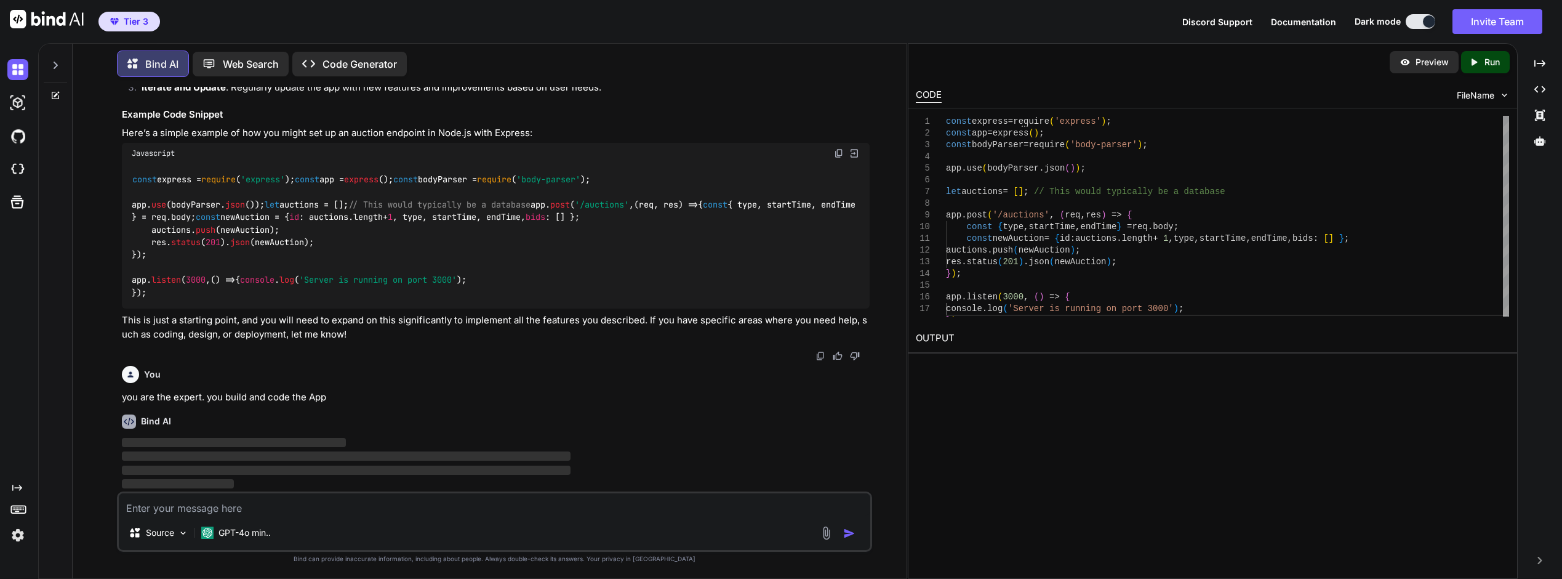
scroll to position [1991, 0]
